Goal: Transaction & Acquisition: Book appointment/travel/reservation

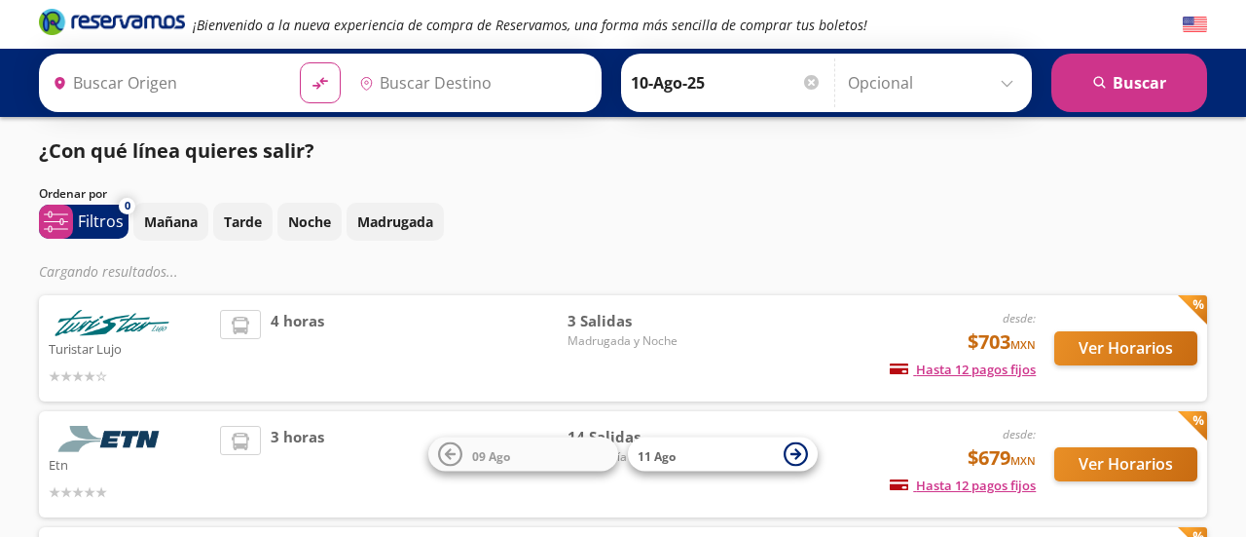
type input "[GEOGRAPHIC_DATA], [GEOGRAPHIC_DATA]"
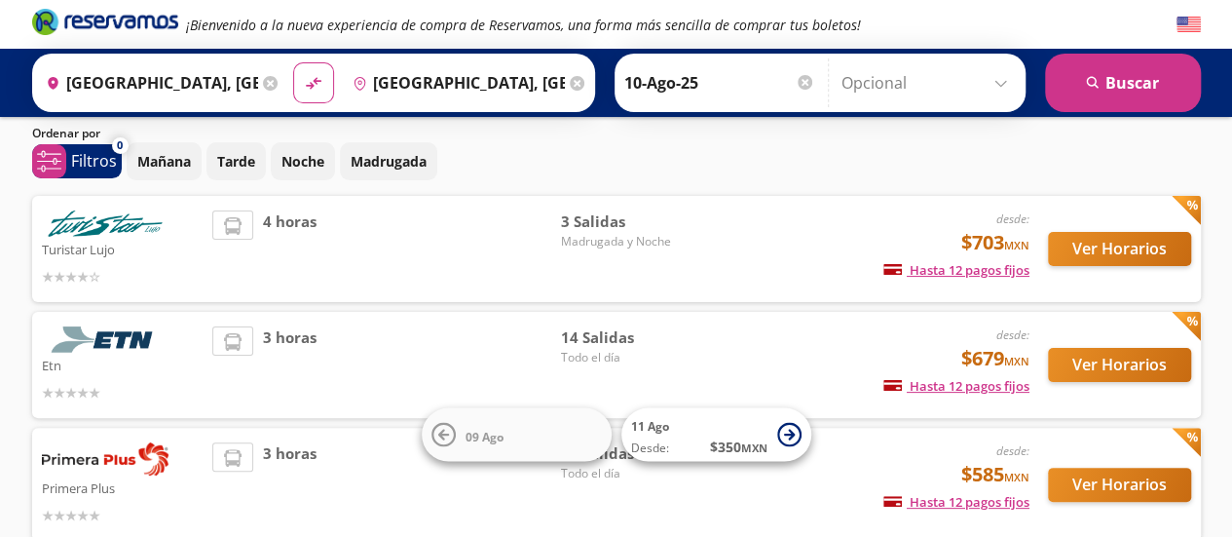
scroll to position [73, 0]
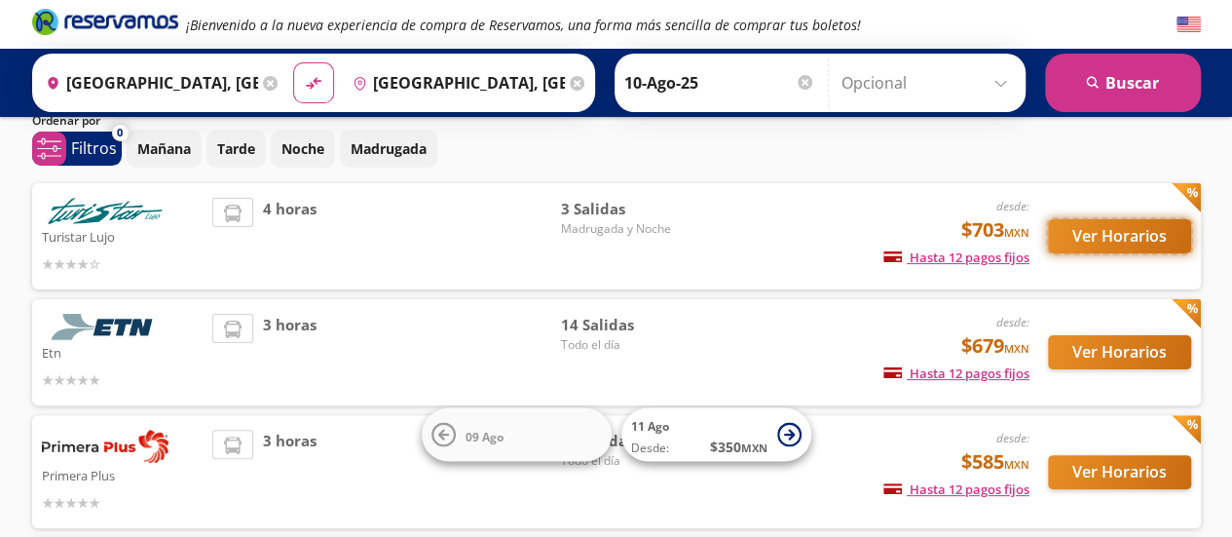
click at [1118, 243] on button "Ver Horarios" at bounding box center [1119, 236] width 143 height 34
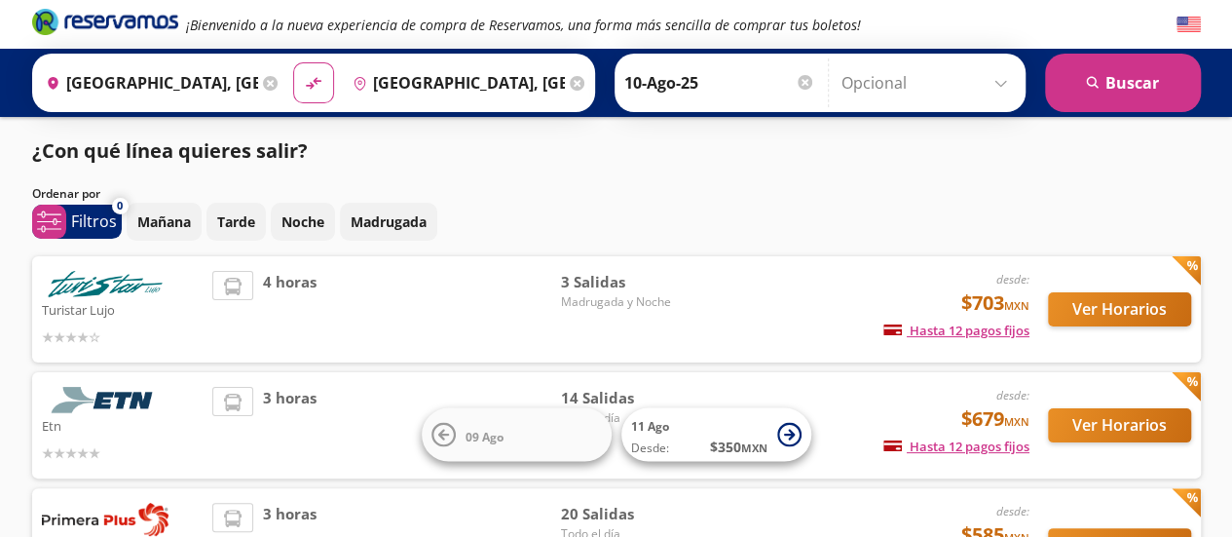
scroll to position [73, 0]
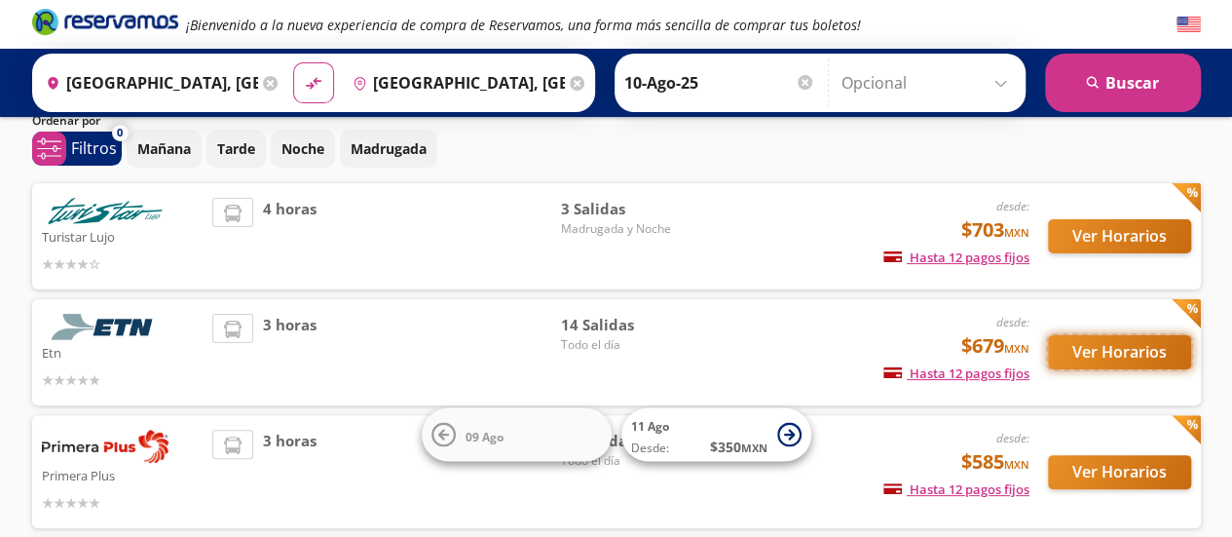
click at [1135, 345] on button "Ver Horarios" at bounding box center [1119, 352] width 143 height 34
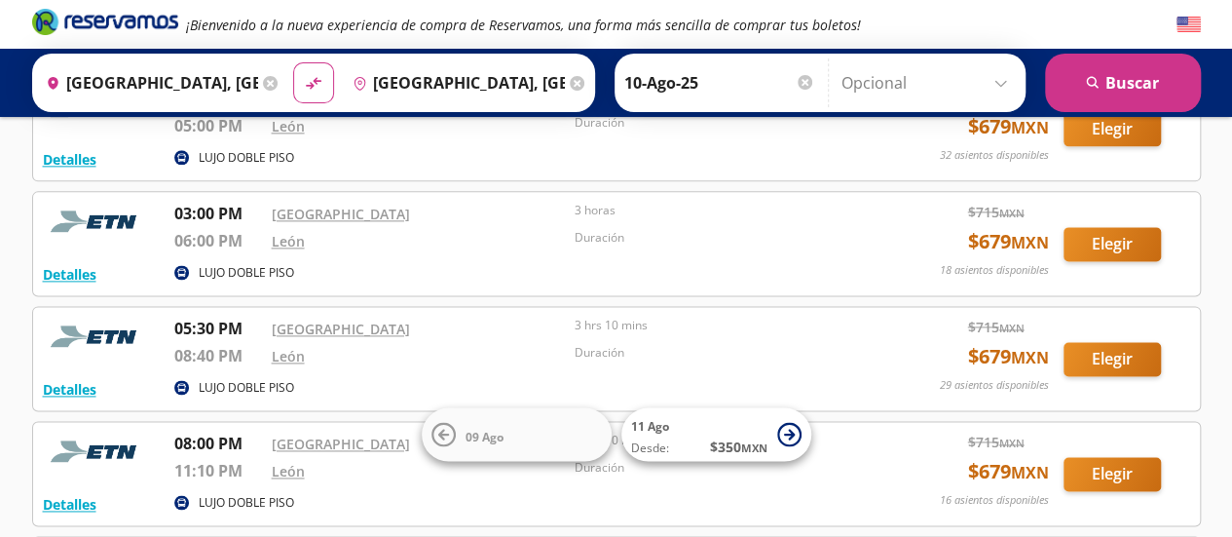
scroll to position [1194, 0]
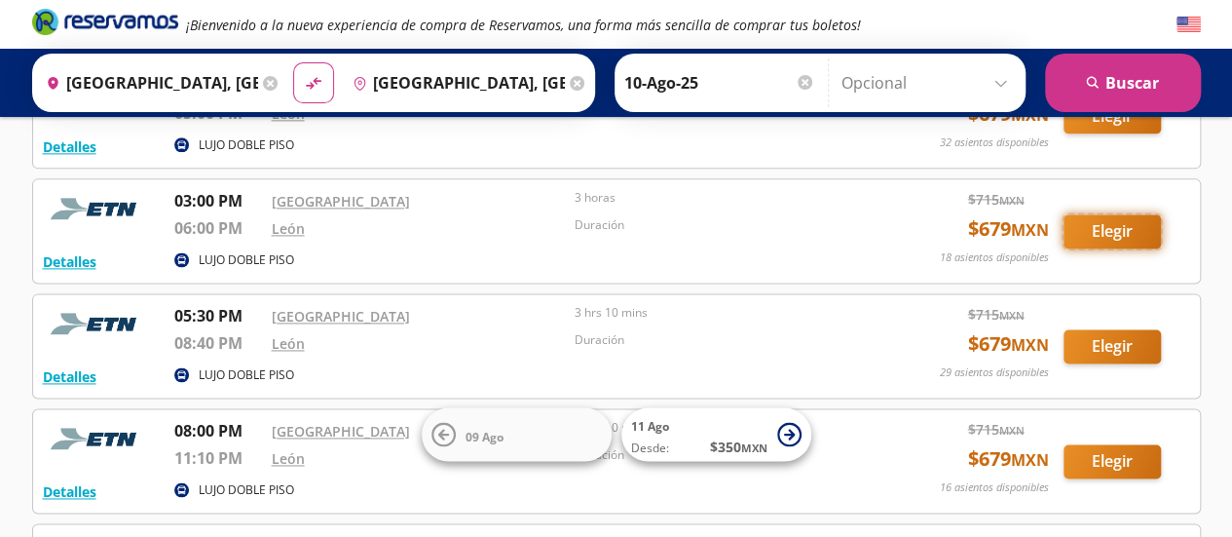
click at [1115, 229] on button "Elegir" at bounding box center [1111, 231] width 97 height 34
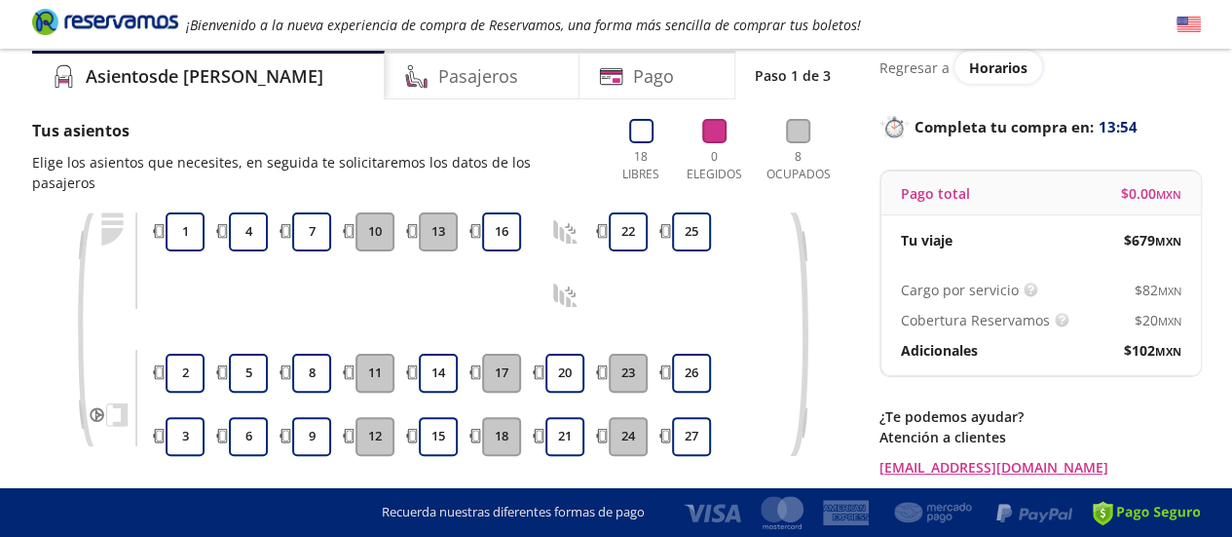
scroll to position [98, 0]
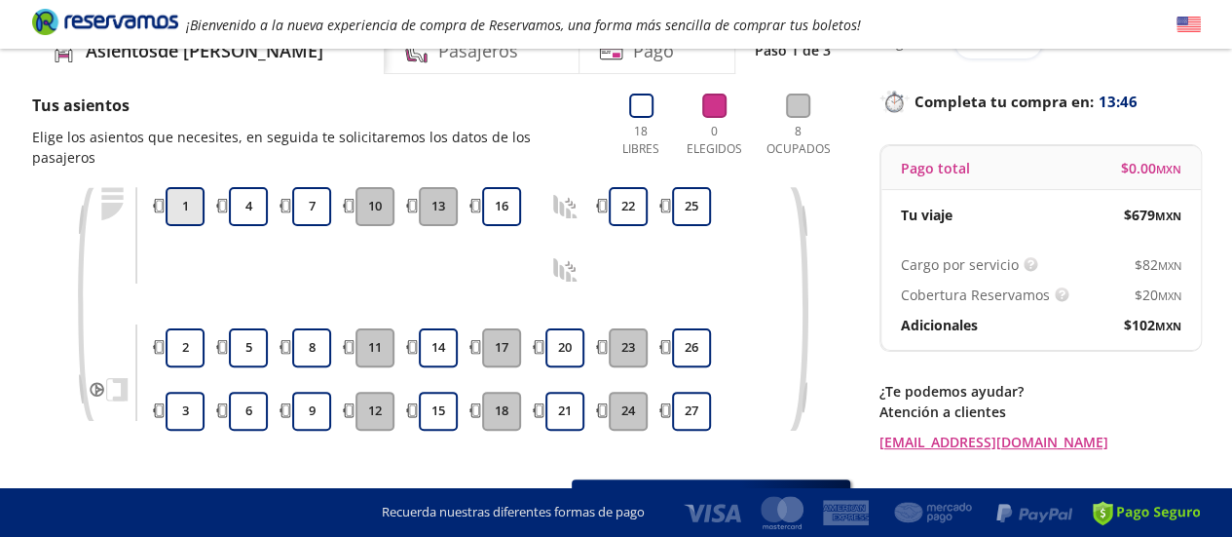
click at [195, 193] on button "1" at bounding box center [185, 206] width 39 height 39
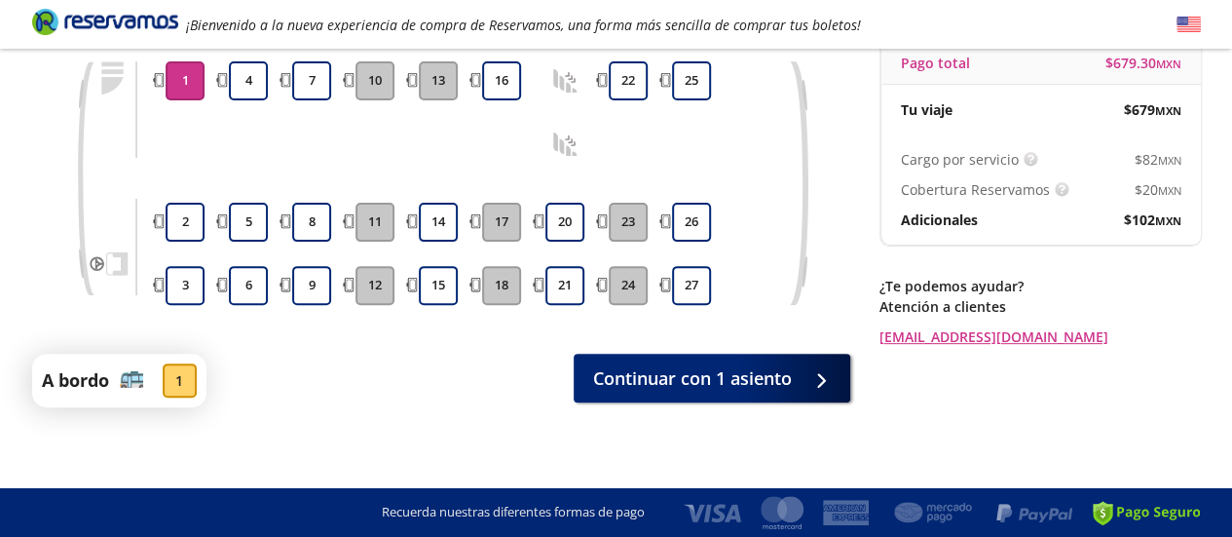
scroll to position [210, 0]
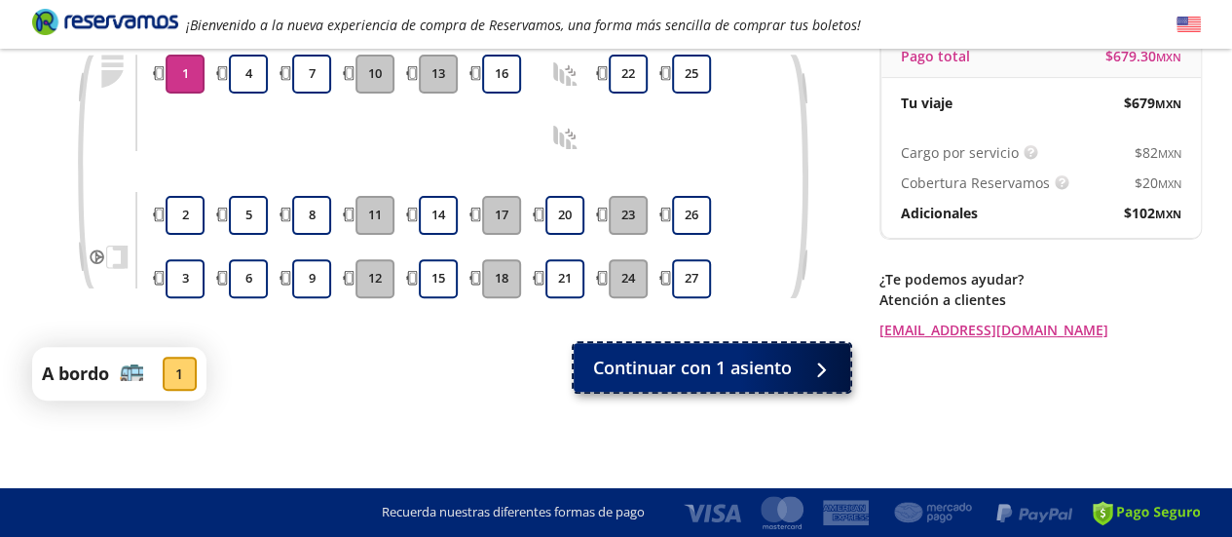
click at [697, 370] on span "Continuar con 1 asiento" at bounding box center [692, 367] width 199 height 26
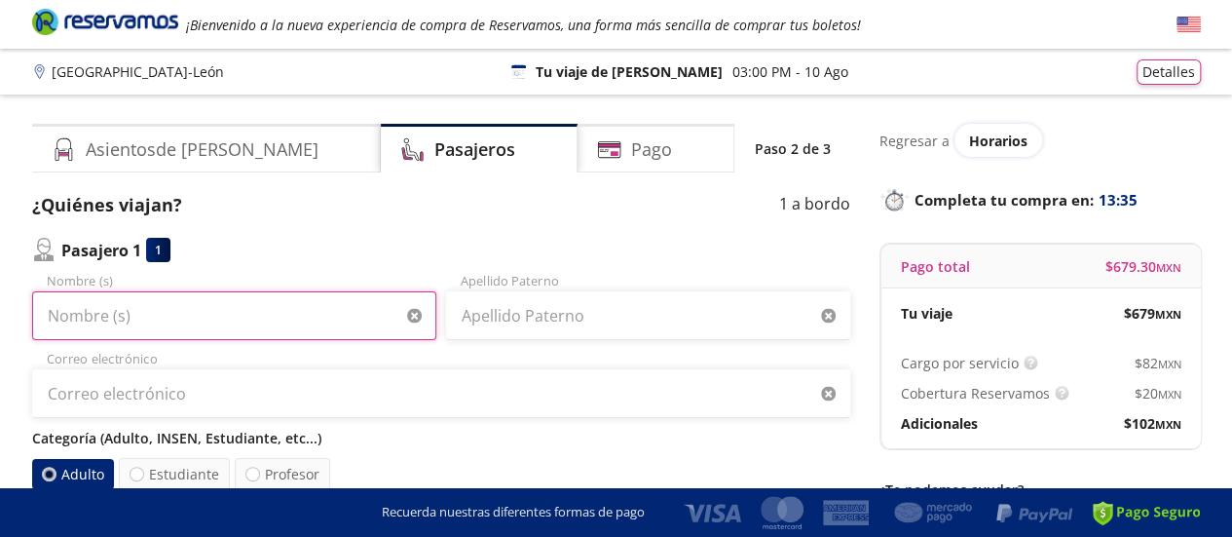
click at [124, 311] on input "Nombre (s)" at bounding box center [234, 315] width 404 height 49
type input "[PERSON_NAME]"
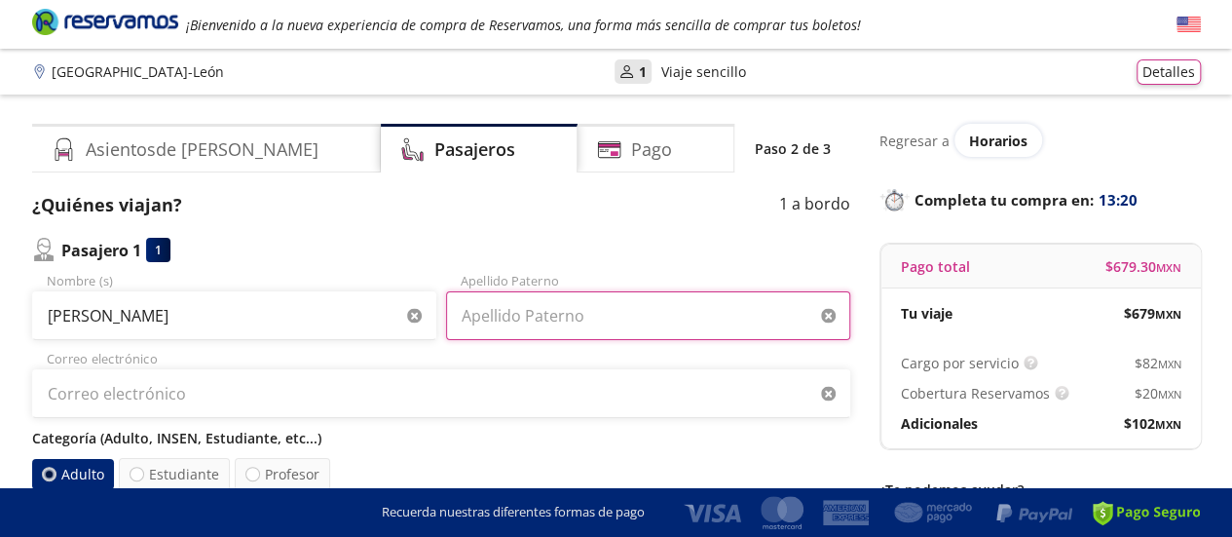
click at [567, 307] on input "Apellido Paterno" at bounding box center [648, 315] width 404 height 49
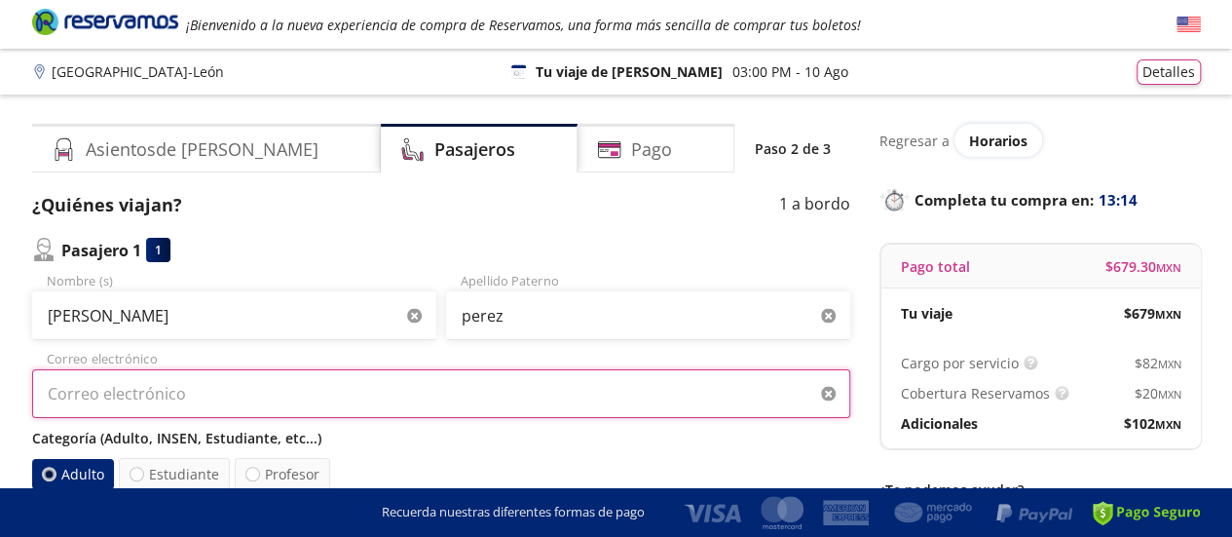
click at [144, 394] on input "Correo electrónico" at bounding box center [441, 393] width 818 height 49
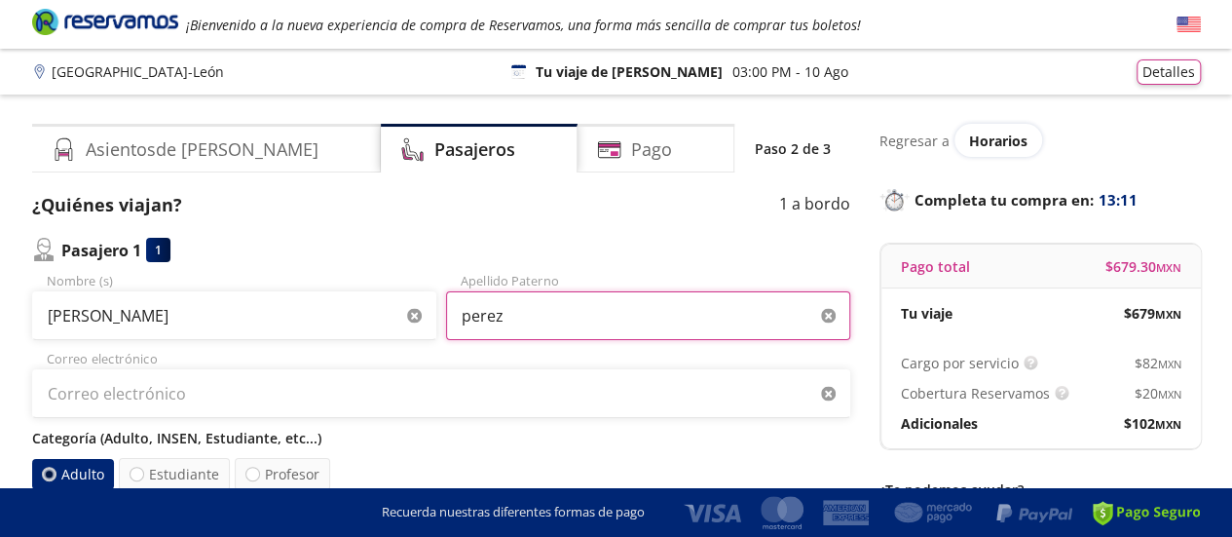
click at [533, 316] on input "perez" at bounding box center [648, 315] width 404 height 49
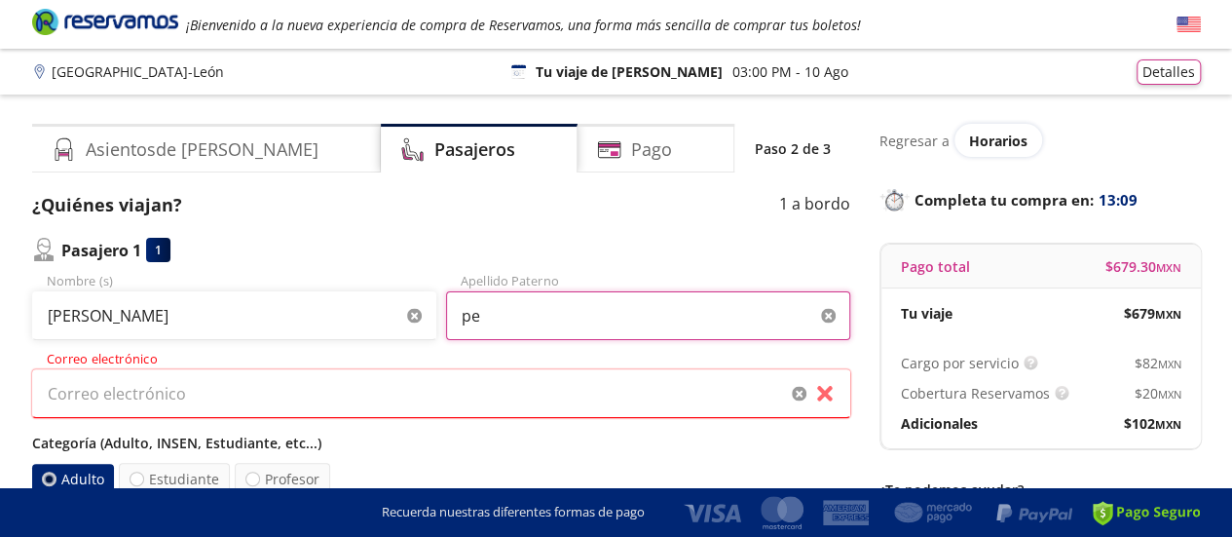
type input "p"
type input "perez"
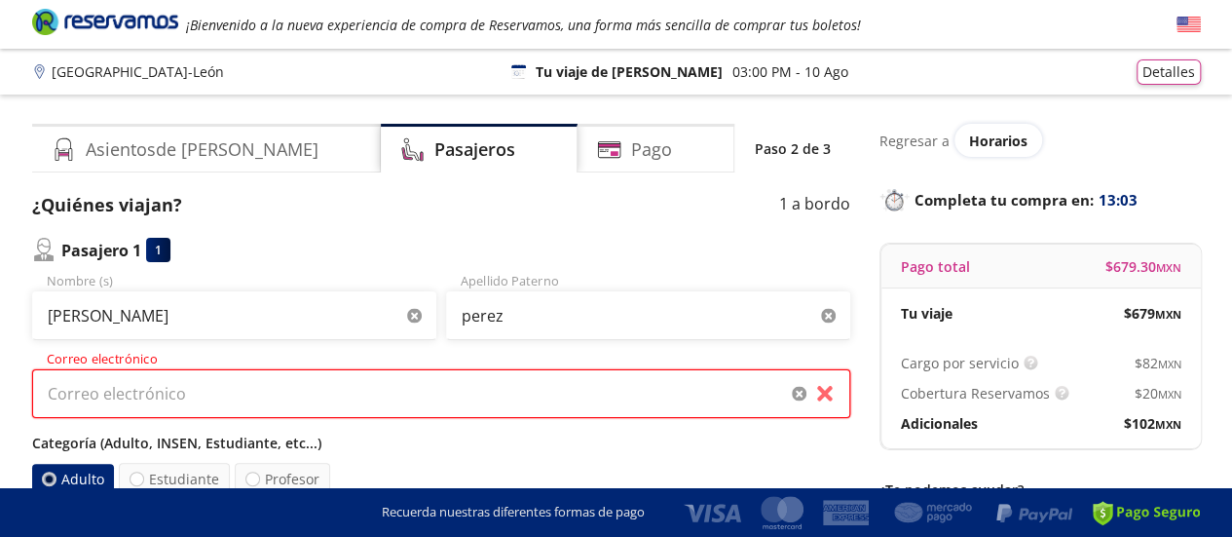
click at [208, 373] on input "Correo electrónico" at bounding box center [441, 393] width 818 height 49
type input "[EMAIL_ADDRESS][DOMAIN_NAME]"
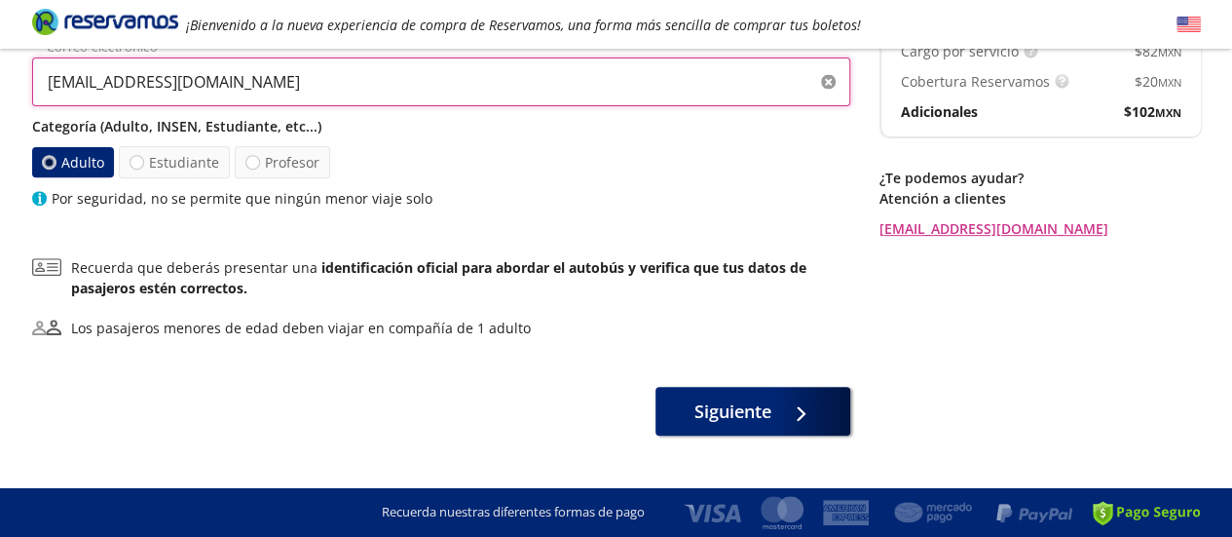
scroll to position [322, 0]
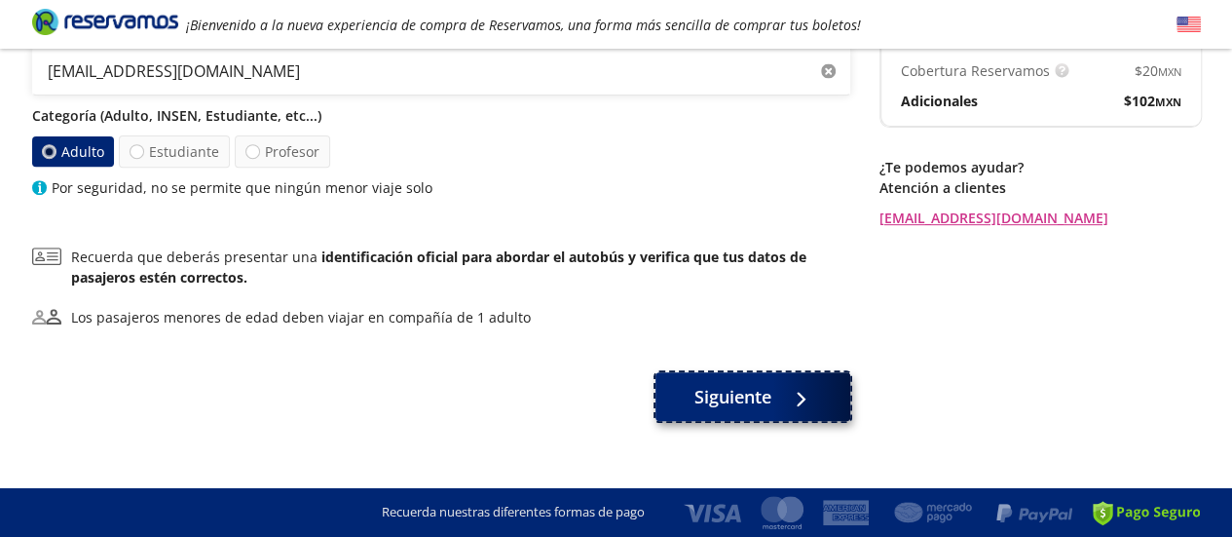
click at [753, 400] on span "Siguiente" at bounding box center [732, 397] width 77 height 26
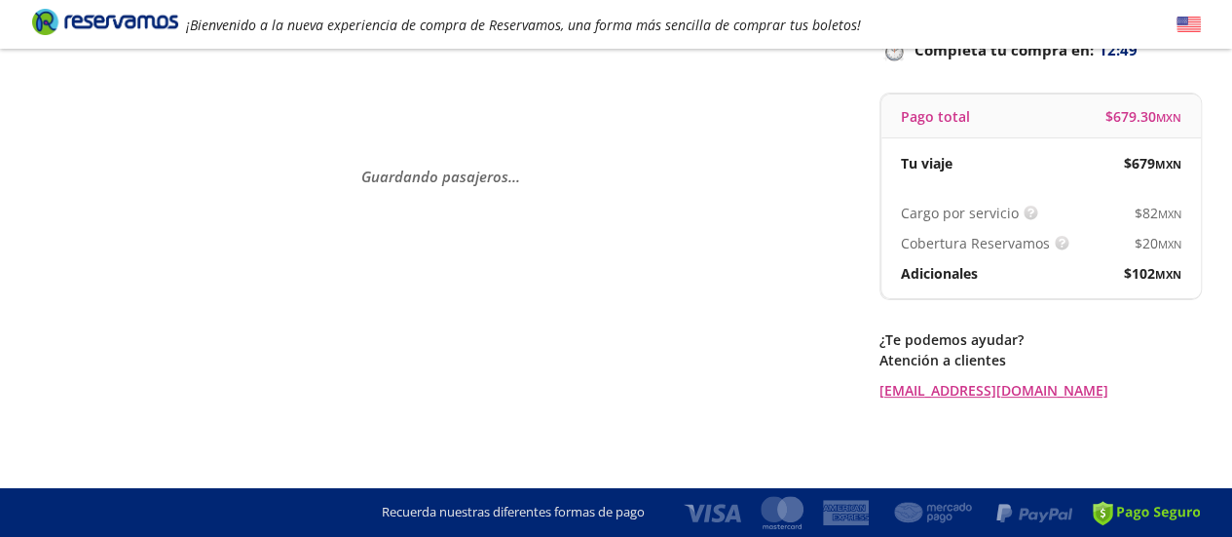
scroll to position [0, 0]
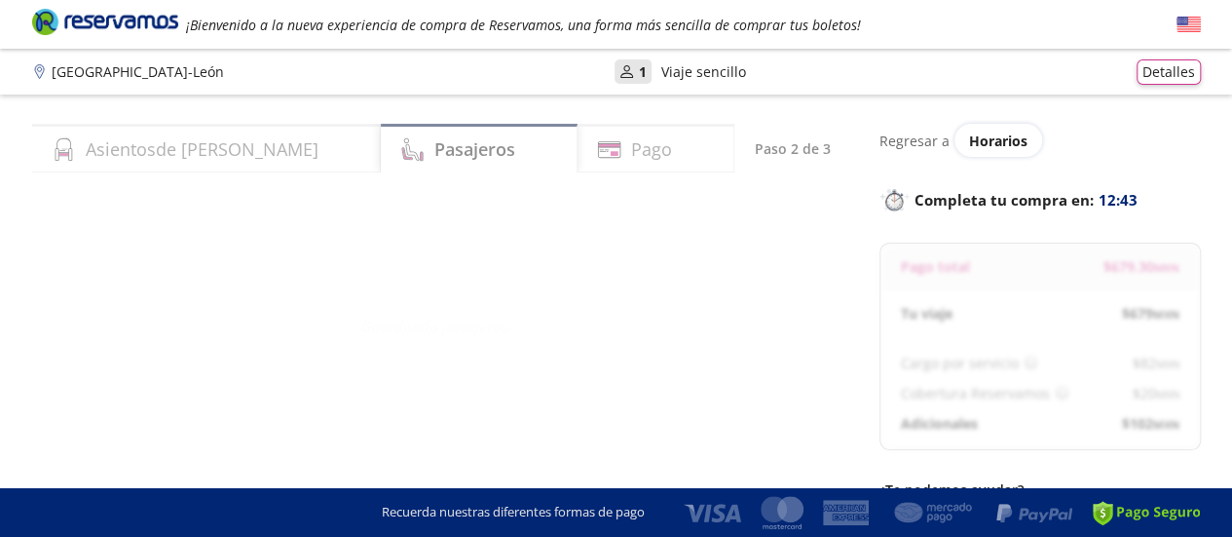
select select "MX"
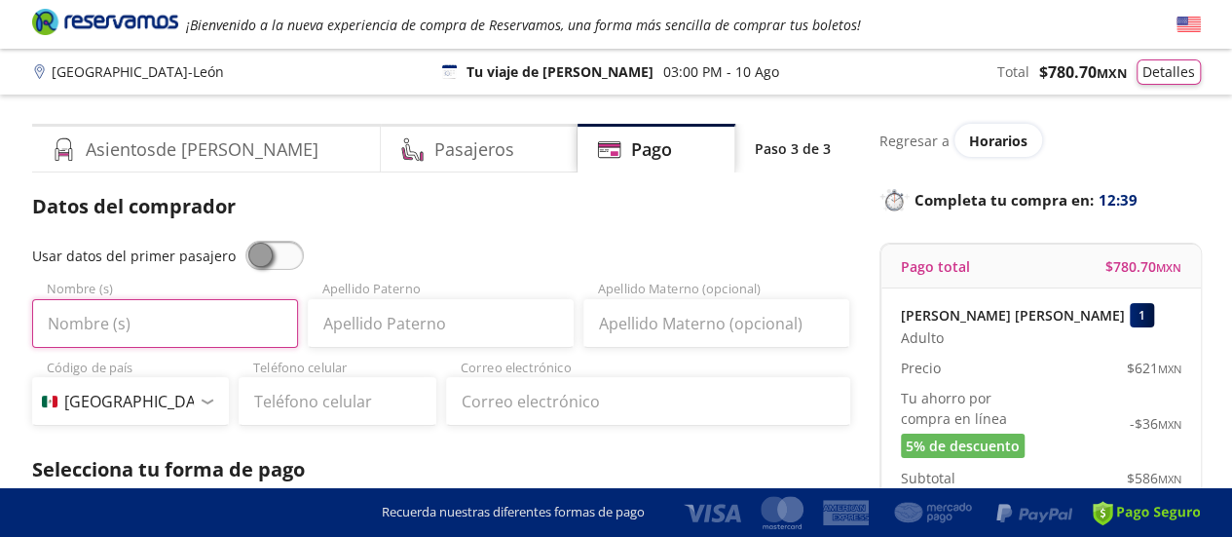
click at [134, 314] on input "Nombre (s)" at bounding box center [165, 323] width 266 height 49
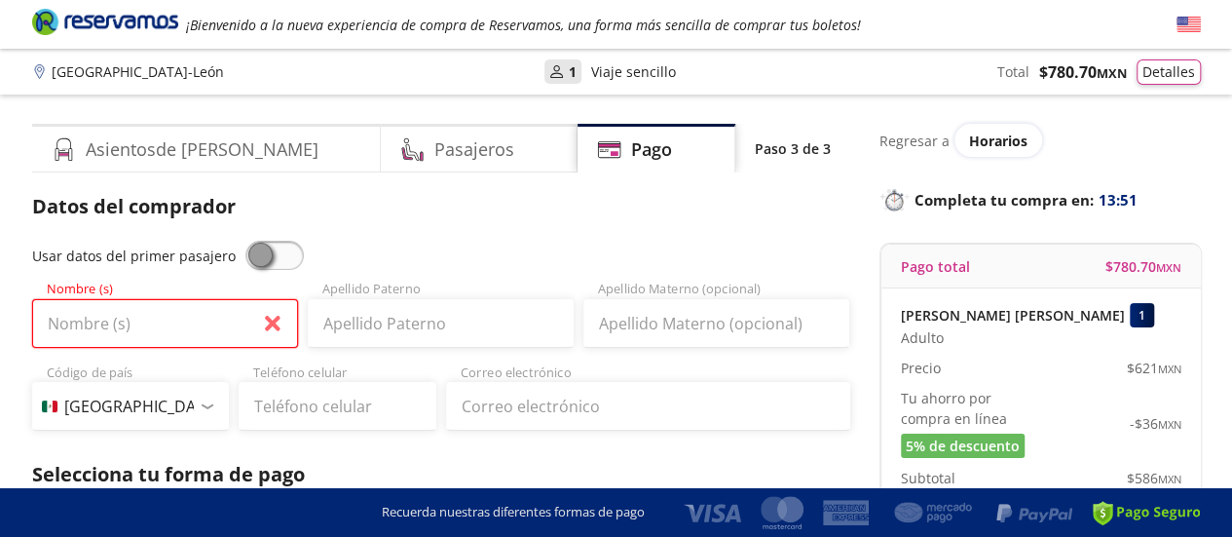
type input "[PERSON_NAME]"
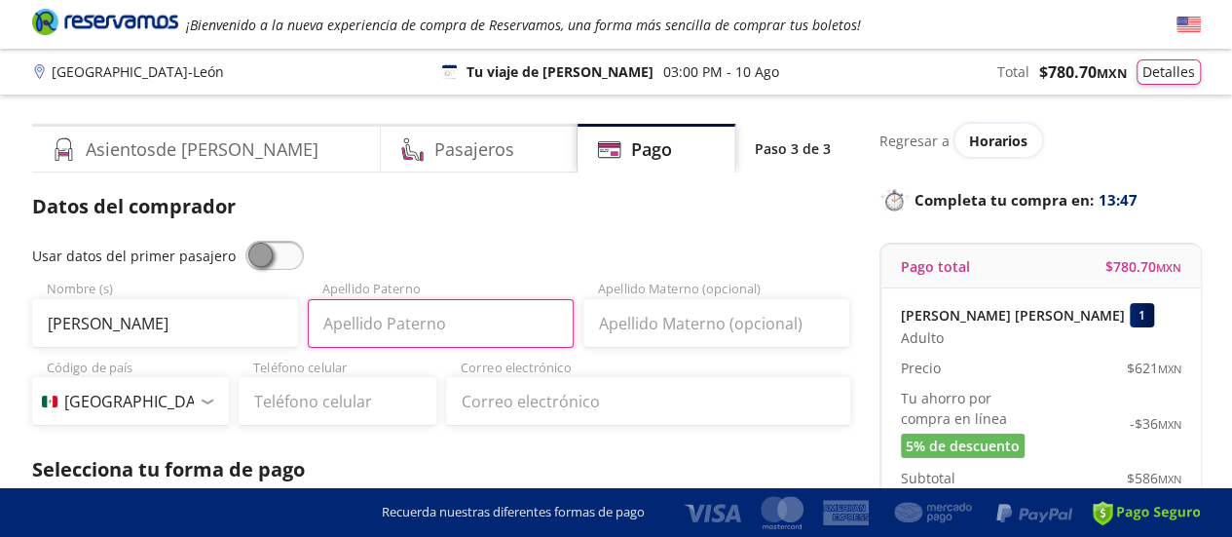
click at [409, 321] on input "Apellido Paterno" at bounding box center [441, 323] width 266 height 49
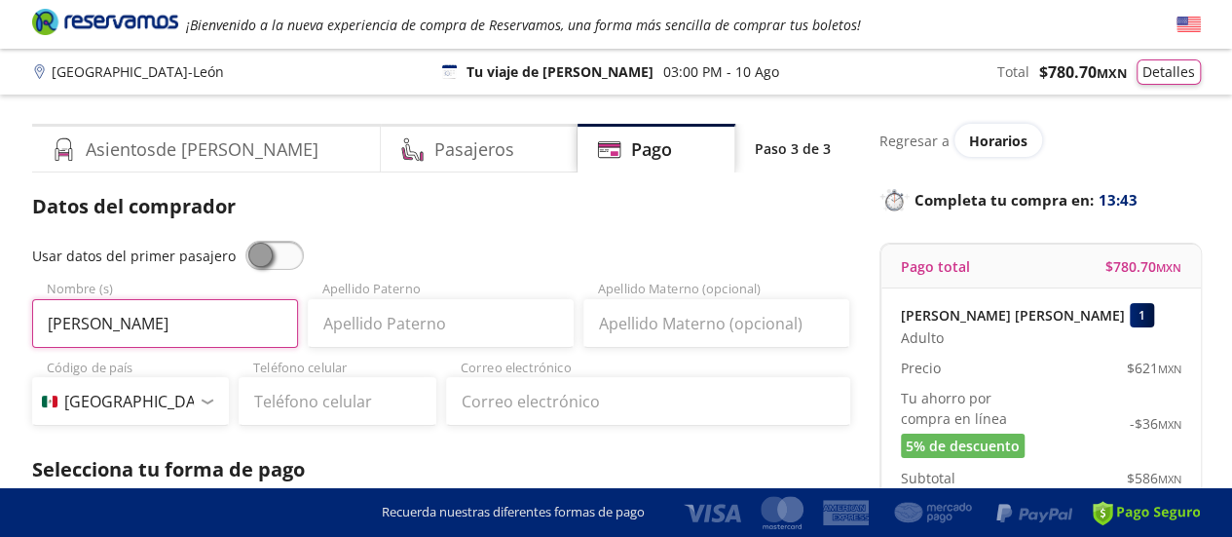
click at [240, 328] on input "[PERSON_NAME]" at bounding box center [165, 323] width 266 height 49
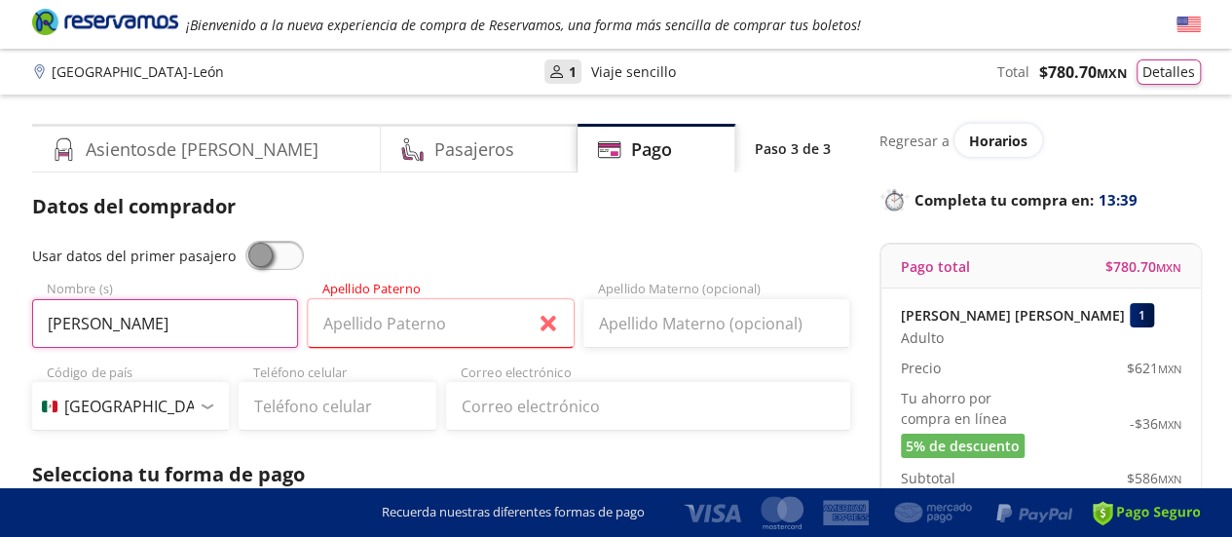
type input "[PERSON_NAME]"
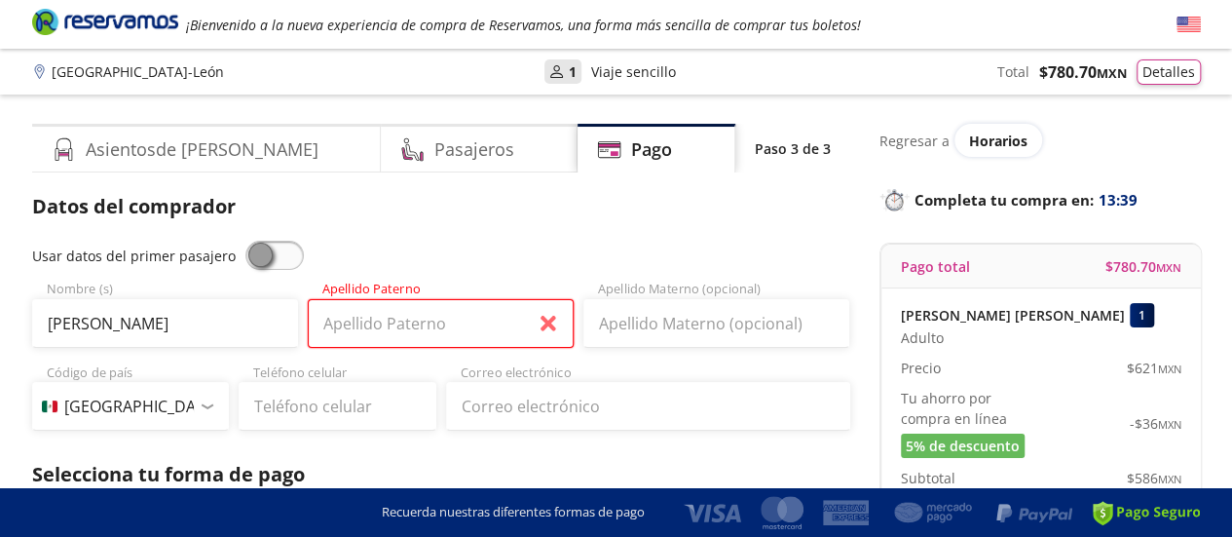
click at [360, 322] on input "Apellido Paterno" at bounding box center [441, 323] width 266 height 49
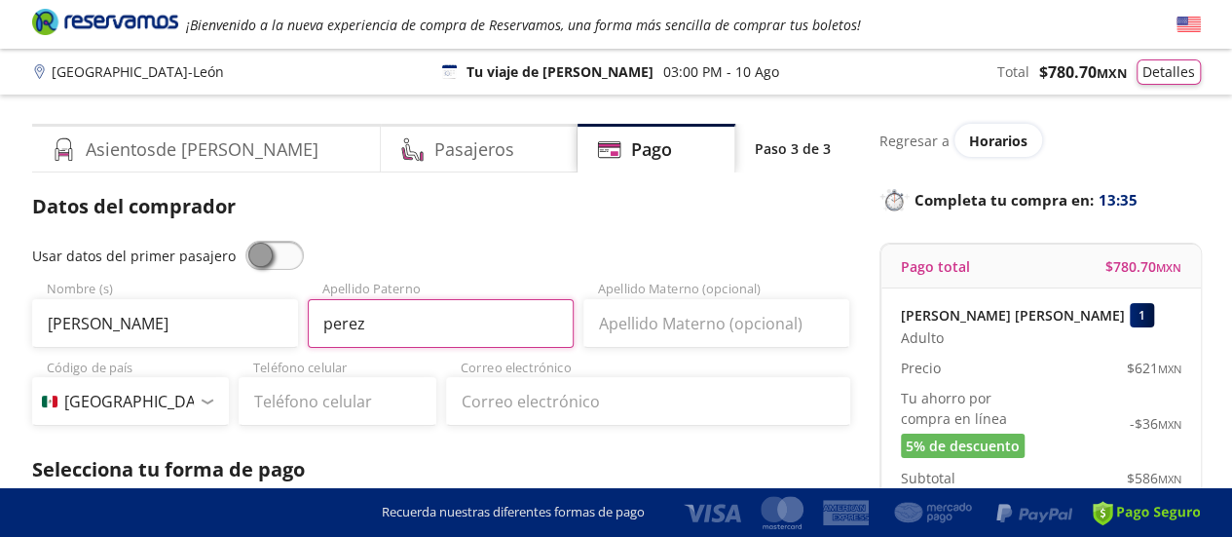
type input "perez"
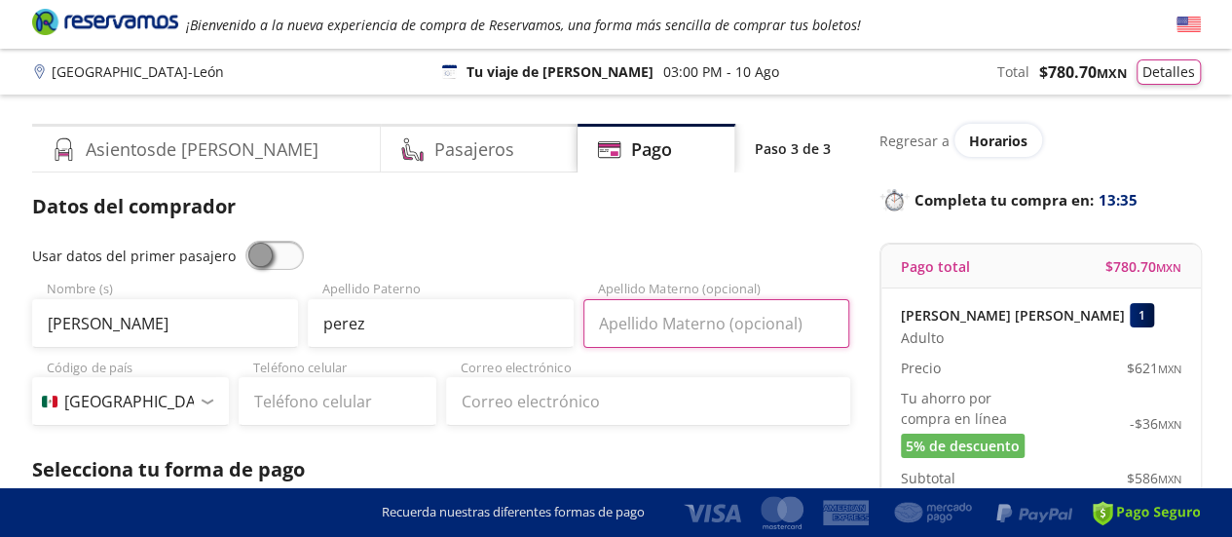
click at [664, 324] on input "Apellido Materno (opcional)" at bounding box center [716, 323] width 266 height 49
type input "mares"
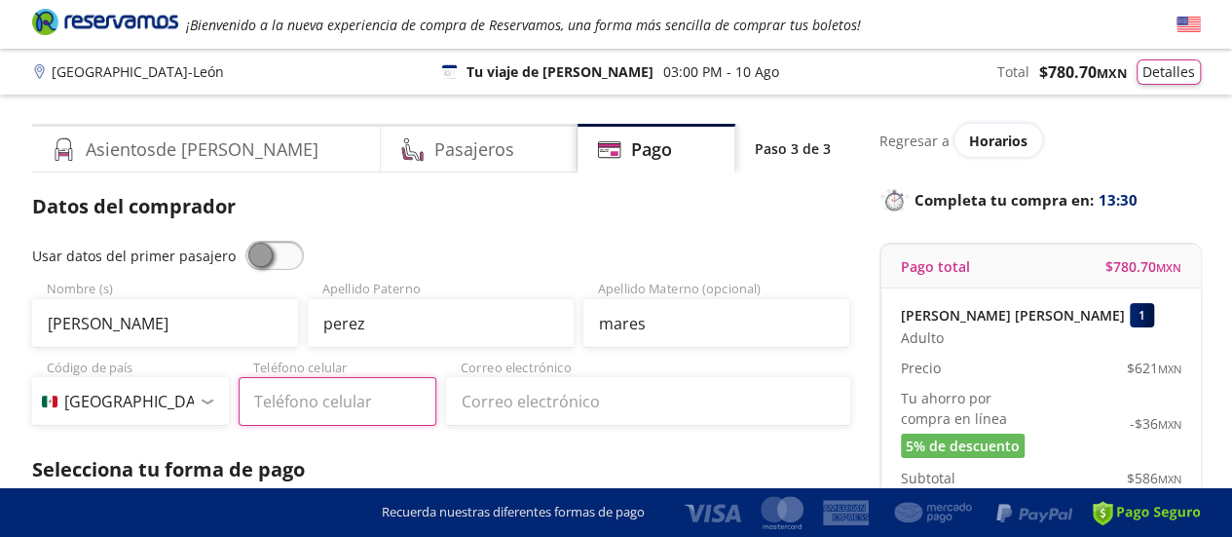
click at [290, 401] on input "Teléfono celular" at bounding box center [338, 401] width 198 height 49
type input "428 102 3496"
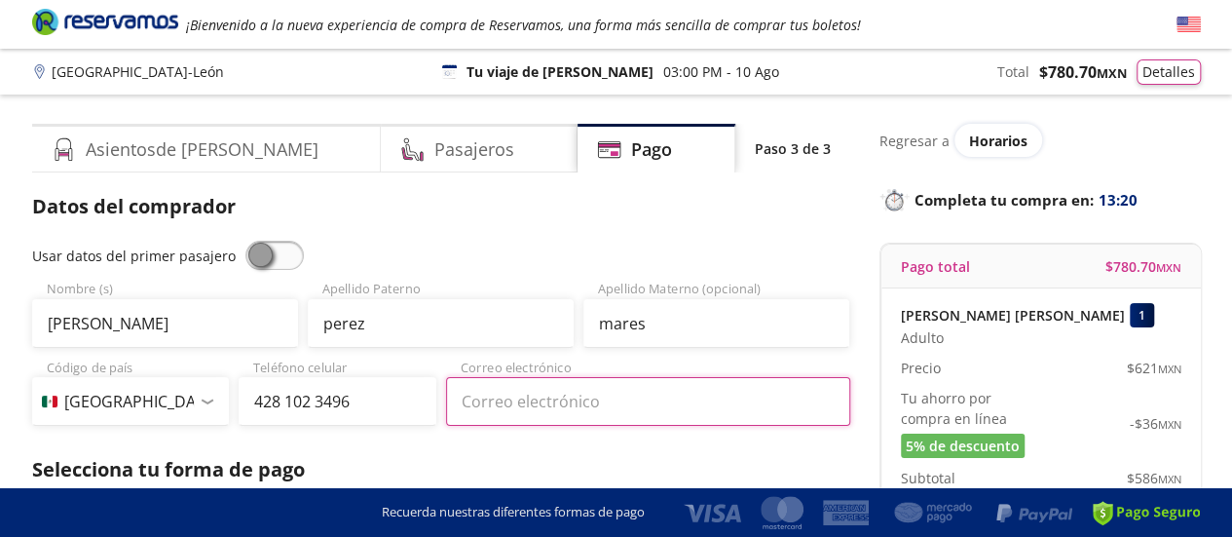
click at [546, 411] on input "Correo electrónico" at bounding box center [648, 401] width 404 height 49
type input "[EMAIL_ADDRESS][DOMAIN_NAME]"
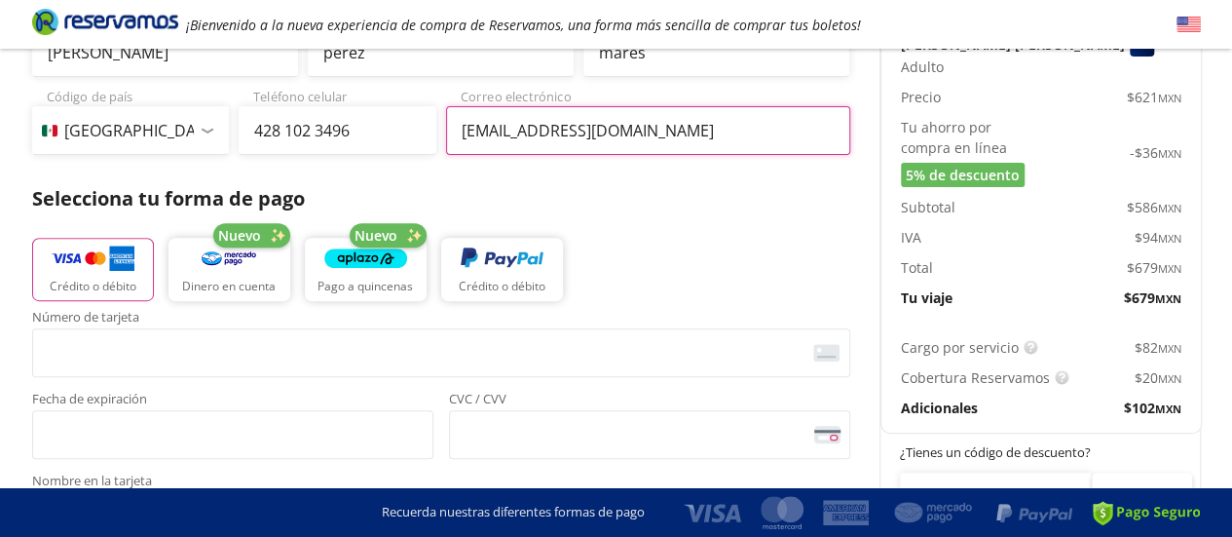
scroll to position [273, 0]
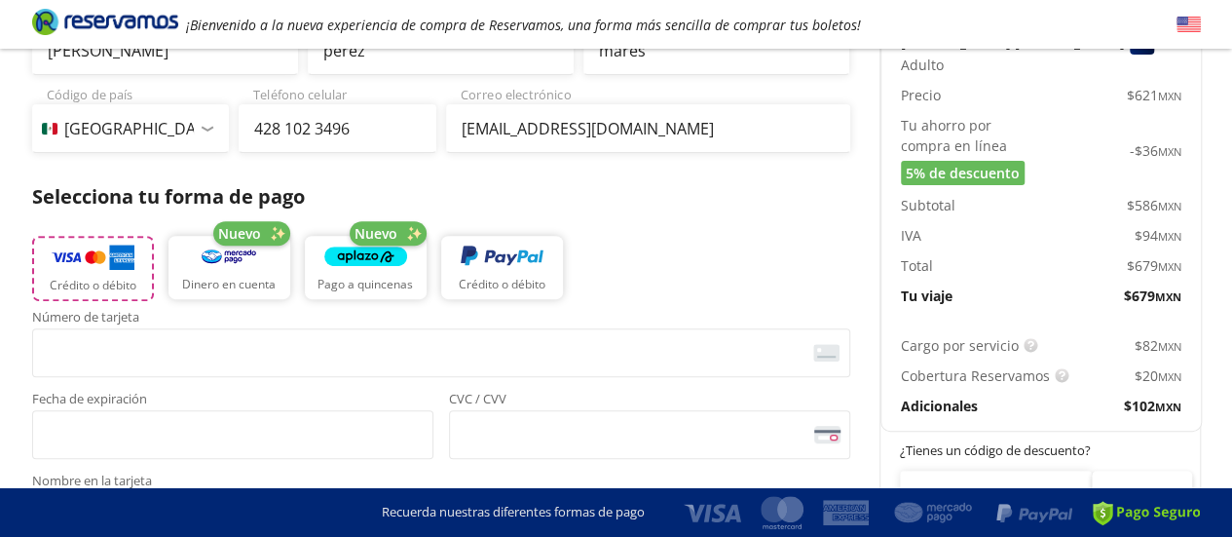
click at [67, 281] on p "Crédito o débito" at bounding box center [93, 286] width 87 height 18
type input "[PERSON_NAME] [PERSON_NAME]"
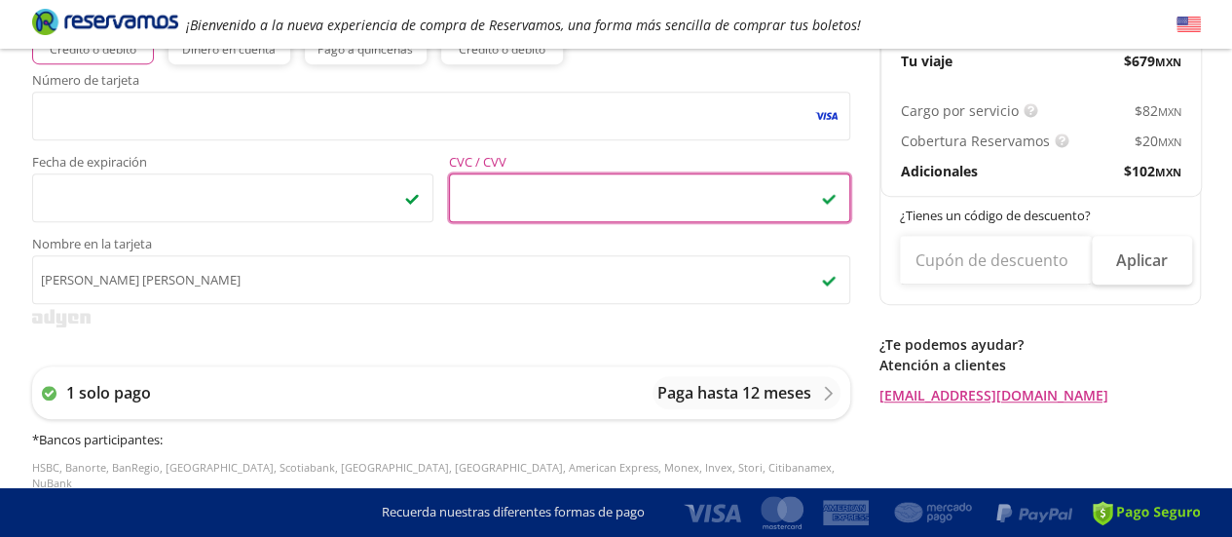
scroll to position [533, 0]
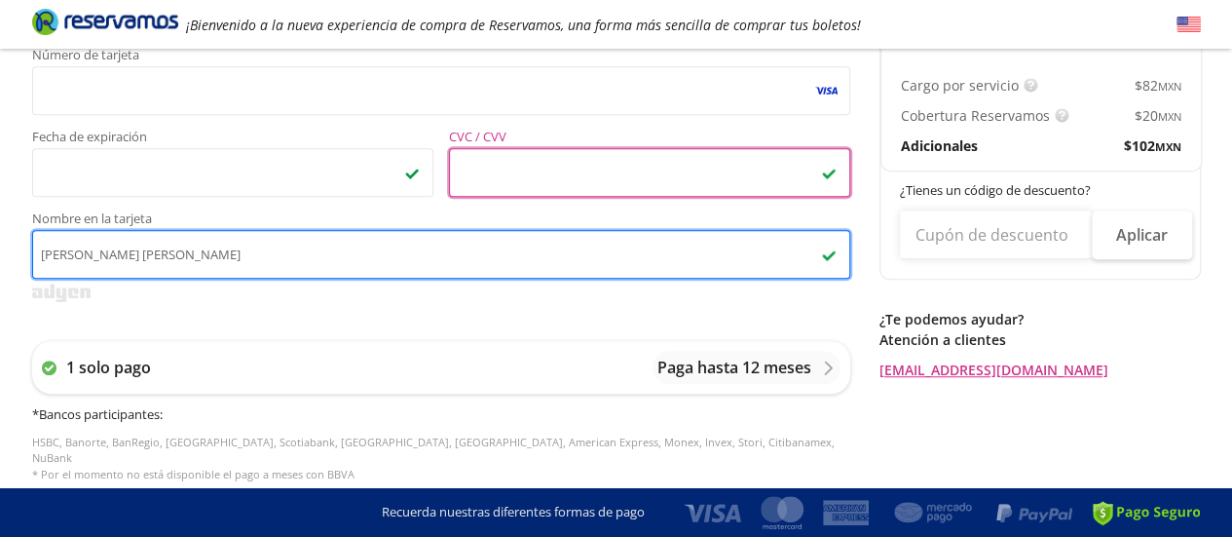
drag, startPoint x: 1245, startPoint y: 414, endPoint x: 512, endPoint y: 250, distance: 751.3
click at [512, 250] on input "[PERSON_NAME] [PERSON_NAME]" at bounding box center [441, 254] width 818 height 49
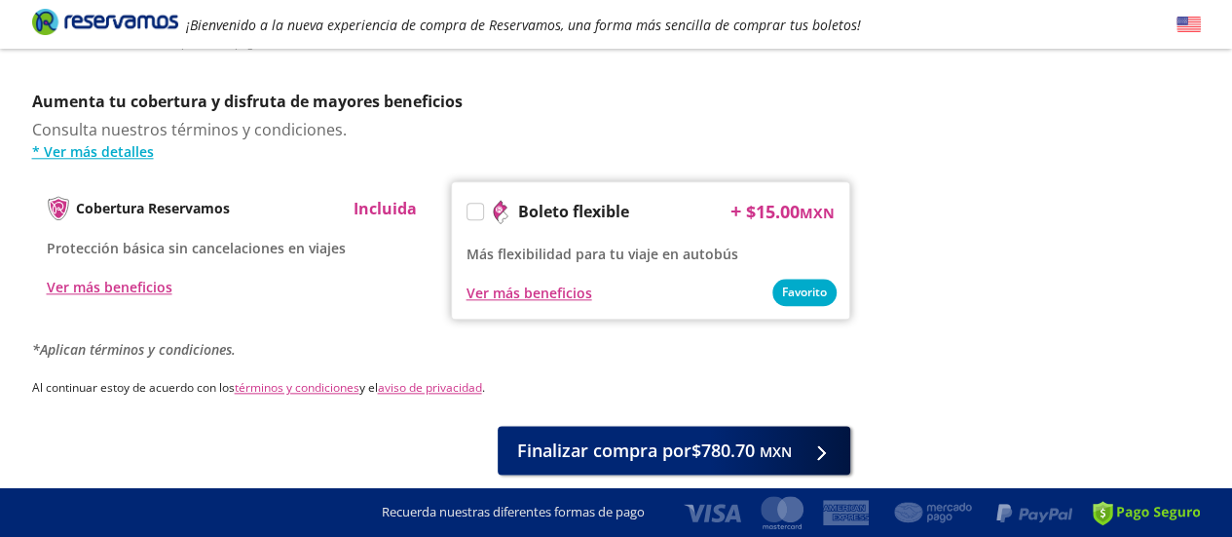
scroll to position [968, 0]
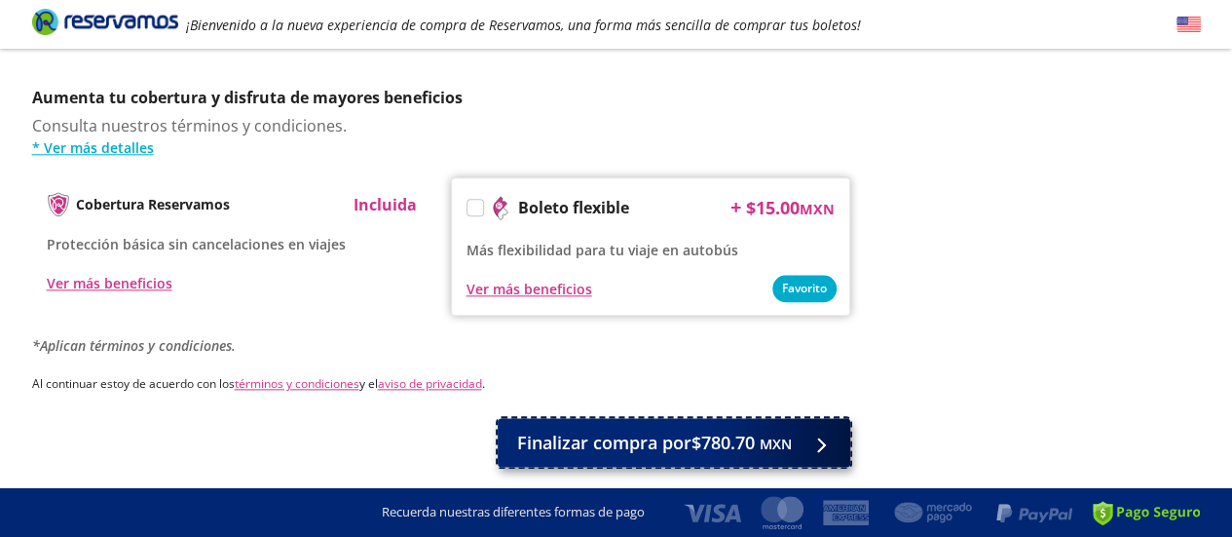
click at [610, 429] on span "Finalizar compra por $780.70 MXN" at bounding box center [654, 442] width 275 height 26
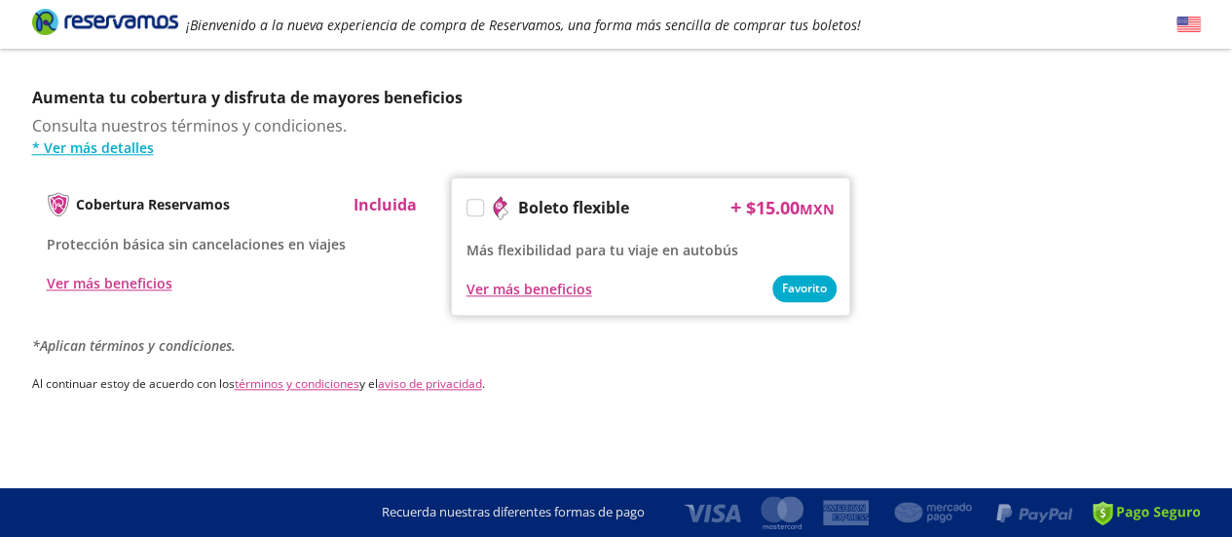
scroll to position [0, 0]
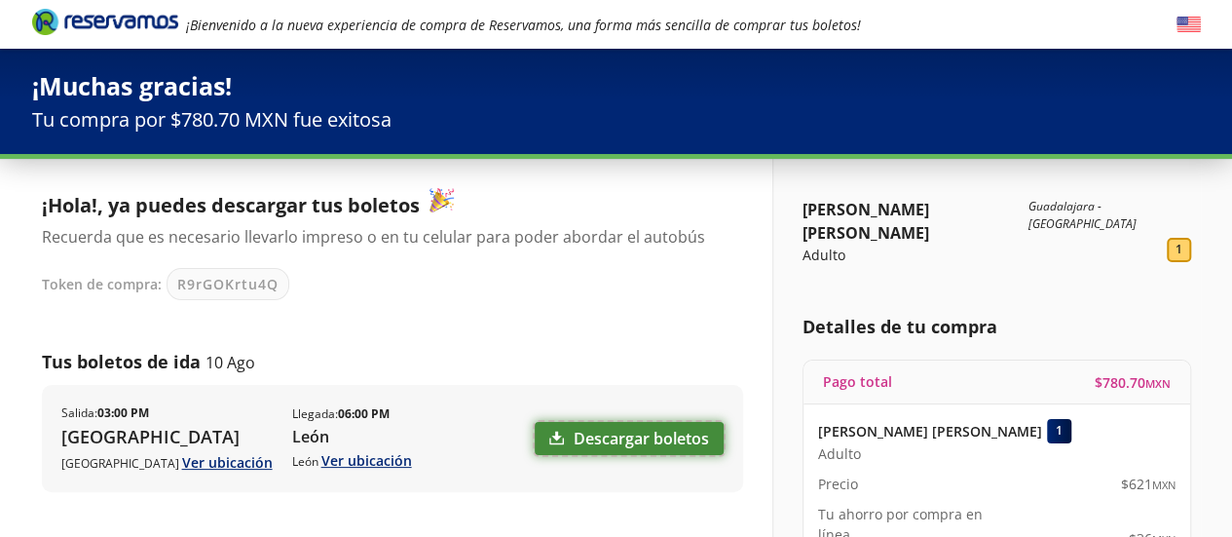
click at [607, 433] on link "Descargar boletos" at bounding box center [629, 438] width 189 height 33
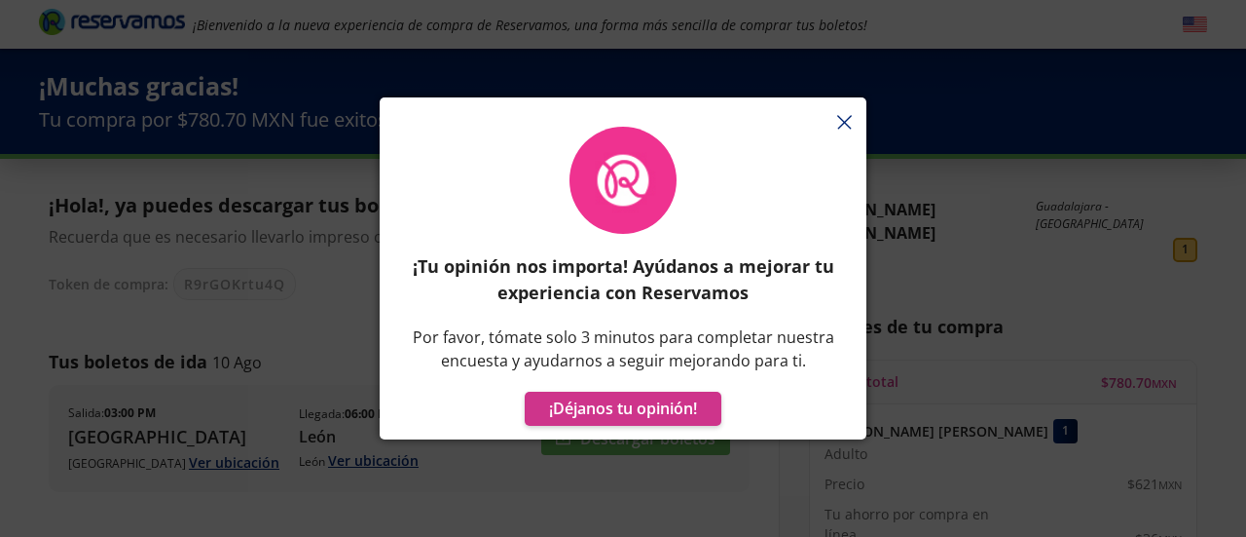
click at [843, 122] on div "¡Tu opinión nos importa! Ayúdanos a mejorar tu experiencia con Reservamos Por f…" at bounding box center [623, 278] width 487 height 322
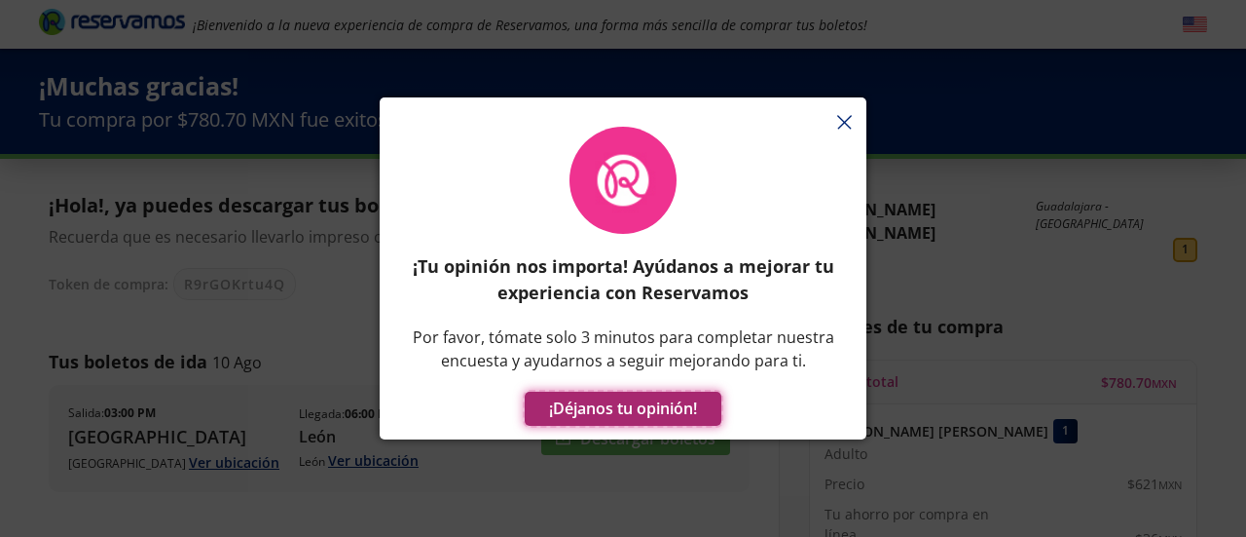
click at [617, 396] on button "¡Déjanos tu opinión!" at bounding box center [623, 408] width 197 height 34
